Goal: Task Accomplishment & Management: Manage account settings

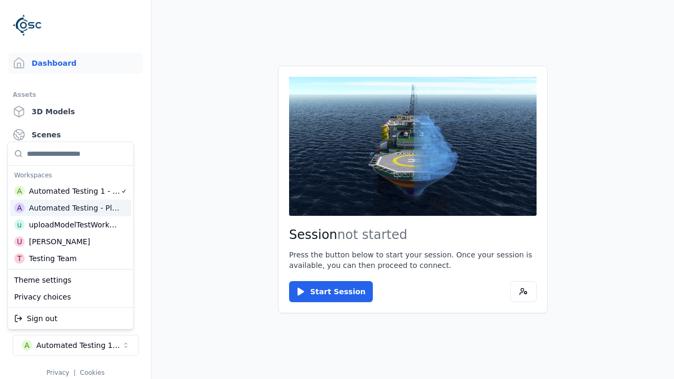
click at [71, 208] on div "Automated Testing - Playwright" at bounding box center [74, 208] width 91 height 11
click at [337, 190] on html "Support Dashboard Assets 3D Models Scenes Datasets Recordings Support Documenta…" at bounding box center [337, 189] width 674 height 379
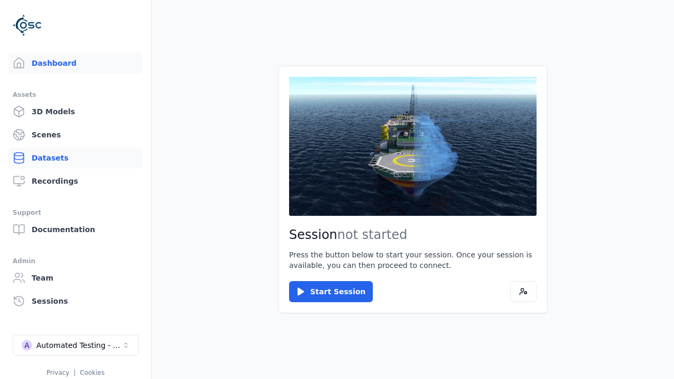
click at [75, 158] on link "Datasets" at bounding box center [75, 157] width 134 height 21
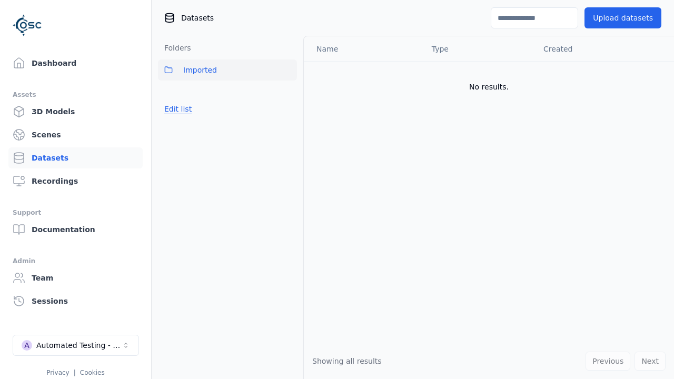
click at [176, 109] on button "Edit list" at bounding box center [178, 109] width 40 height 19
click at [185, 109] on link "Create folder" at bounding box center [188, 109] width 48 height 11
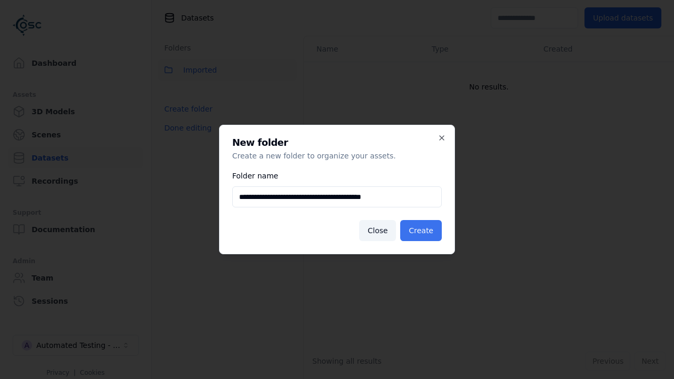
type input "**********"
click at [422, 231] on button "Create" at bounding box center [421, 230] width 42 height 21
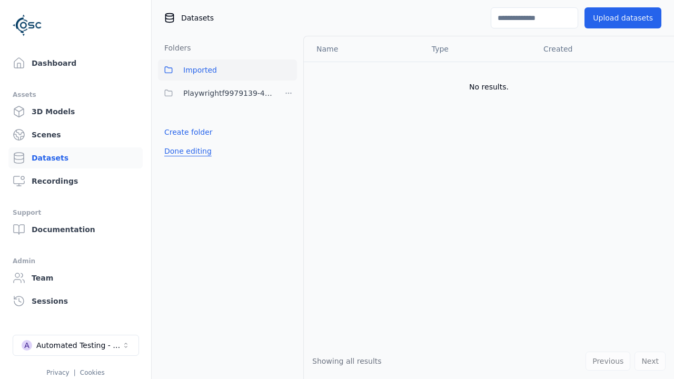
click at [185, 151] on button "Done editing" at bounding box center [188, 151] width 60 height 19
click at [176, 142] on button "Done editing" at bounding box center [188, 151] width 60 height 19
click at [289, 93] on html "Support Dashboard Assets 3D Models Scenes Datasets Recordings Support Documenta…" at bounding box center [337, 189] width 674 height 379
click at [288, 132] on div "Rename" at bounding box center [291, 131] width 71 height 17
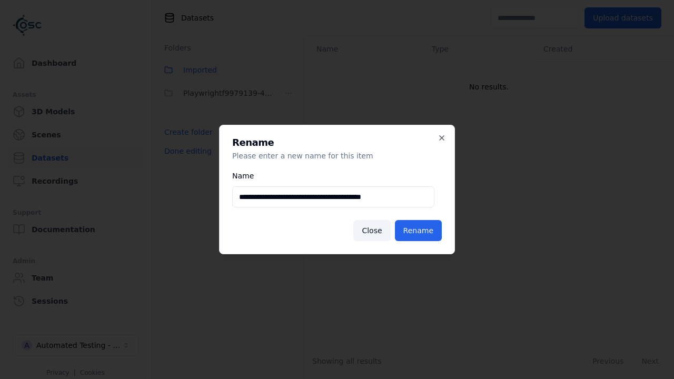
click at [333, 197] on input "**********" at bounding box center [333, 196] width 202 height 21
type input "**********"
click at [419, 231] on button "Rename" at bounding box center [418, 230] width 47 height 21
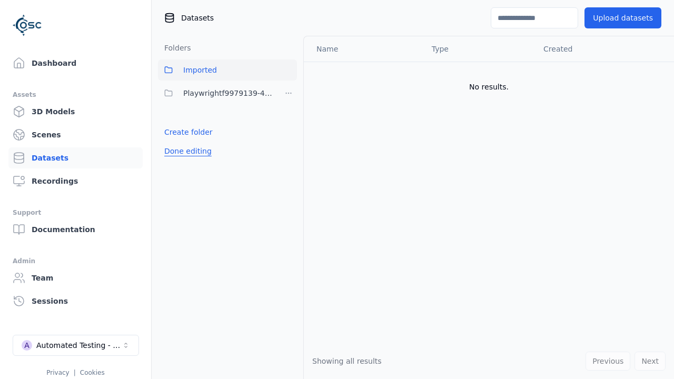
click at [185, 151] on button "Done editing" at bounding box center [188, 151] width 60 height 19
click at [176, 132] on button "Edit list" at bounding box center [178, 132] width 40 height 19
click at [289, 93] on html "Support Dashboard Assets 3D Models Scenes Datasets Recordings Support Documenta…" at bounding box center [337, 189] width 674 height 379
click at [288, 148] on div "Delete" at bounding box center [291, 148] width 71 height 17
